Goal: Navigation & Orientation: Find specific page/section

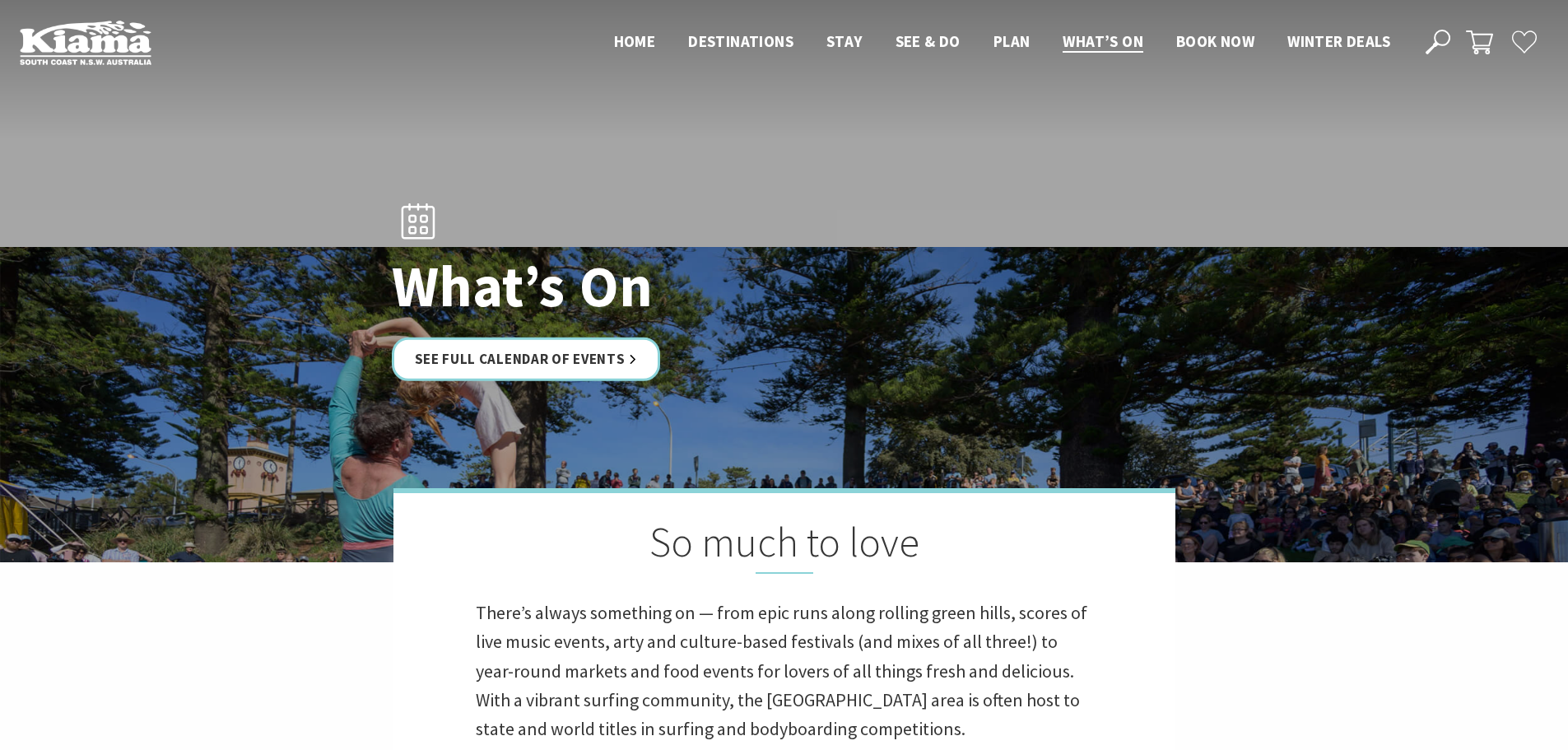
scroll to position [494, 0]
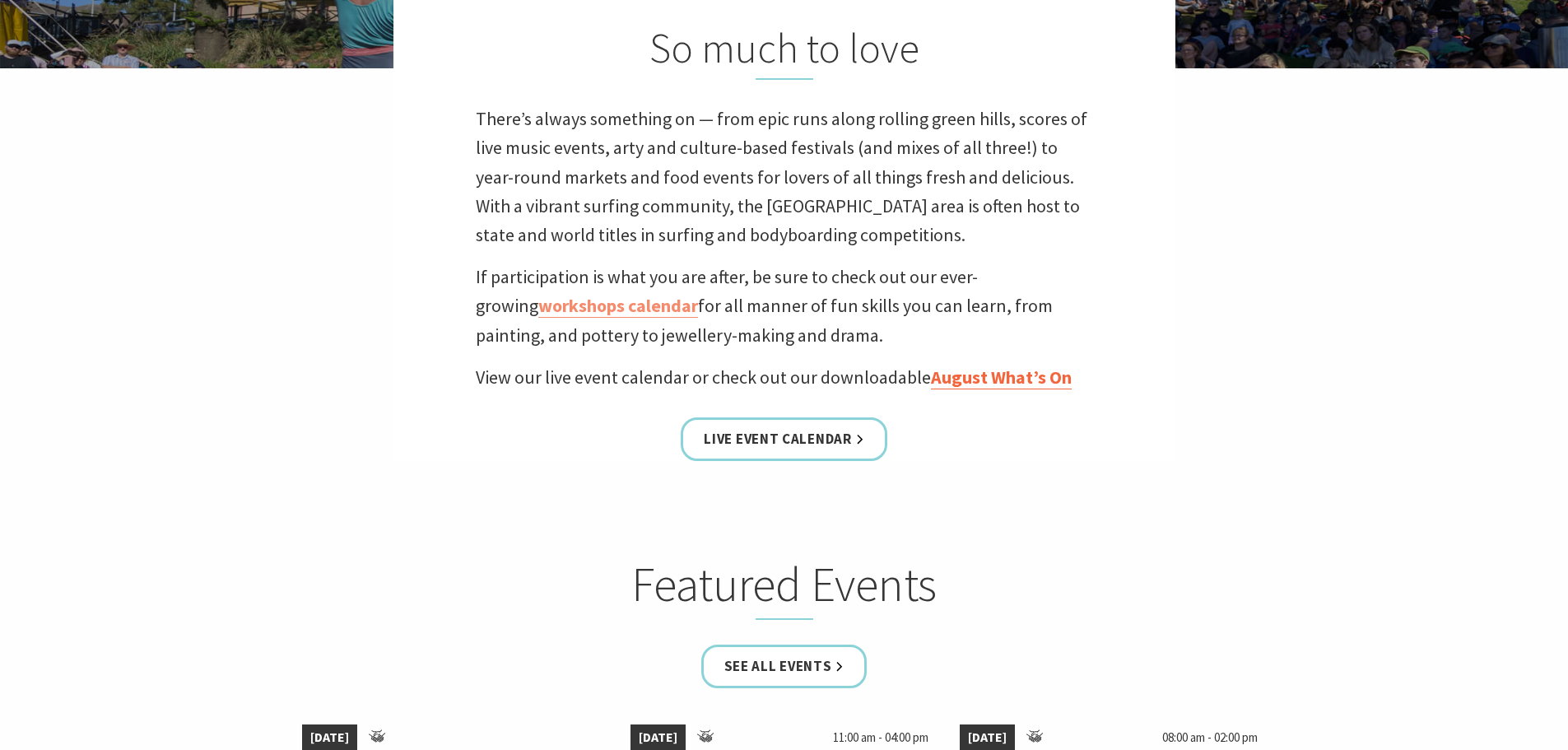
click at [1025, 374] on link "August What’s On" at bounding box center [1000, 377] width 140 height 24
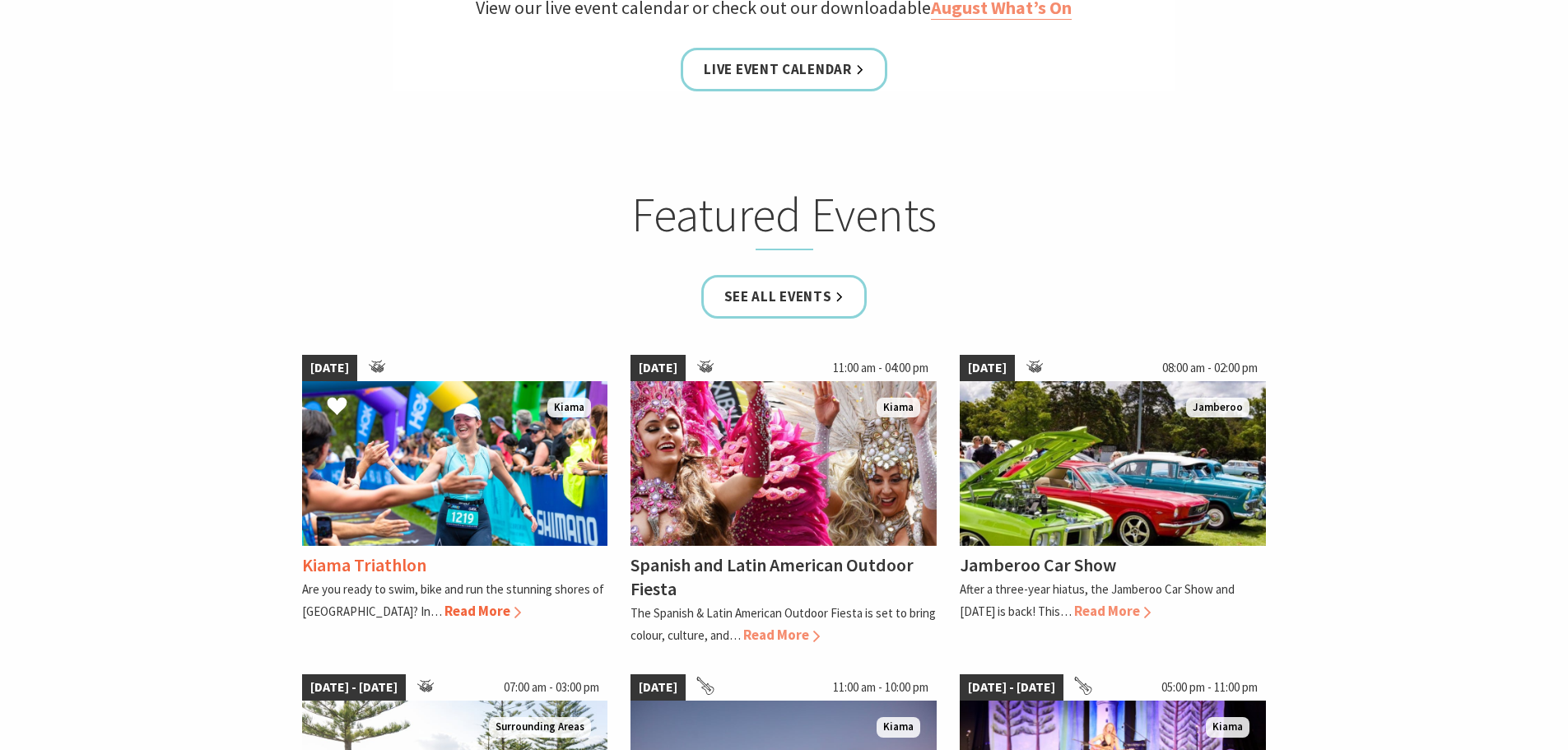
scroll to position [1235, 0]
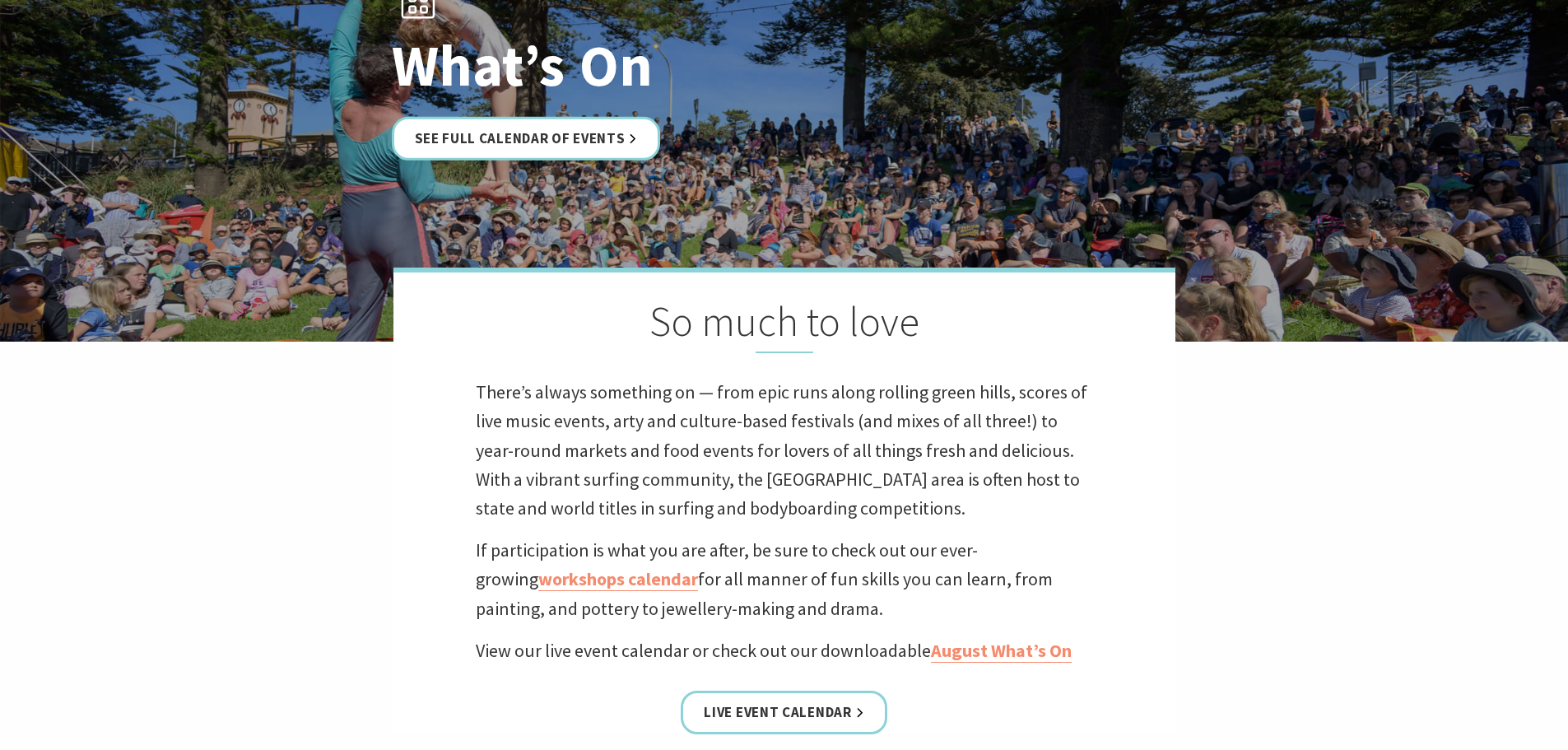
scroll to position [161, 0]
